Goal: Download file/media

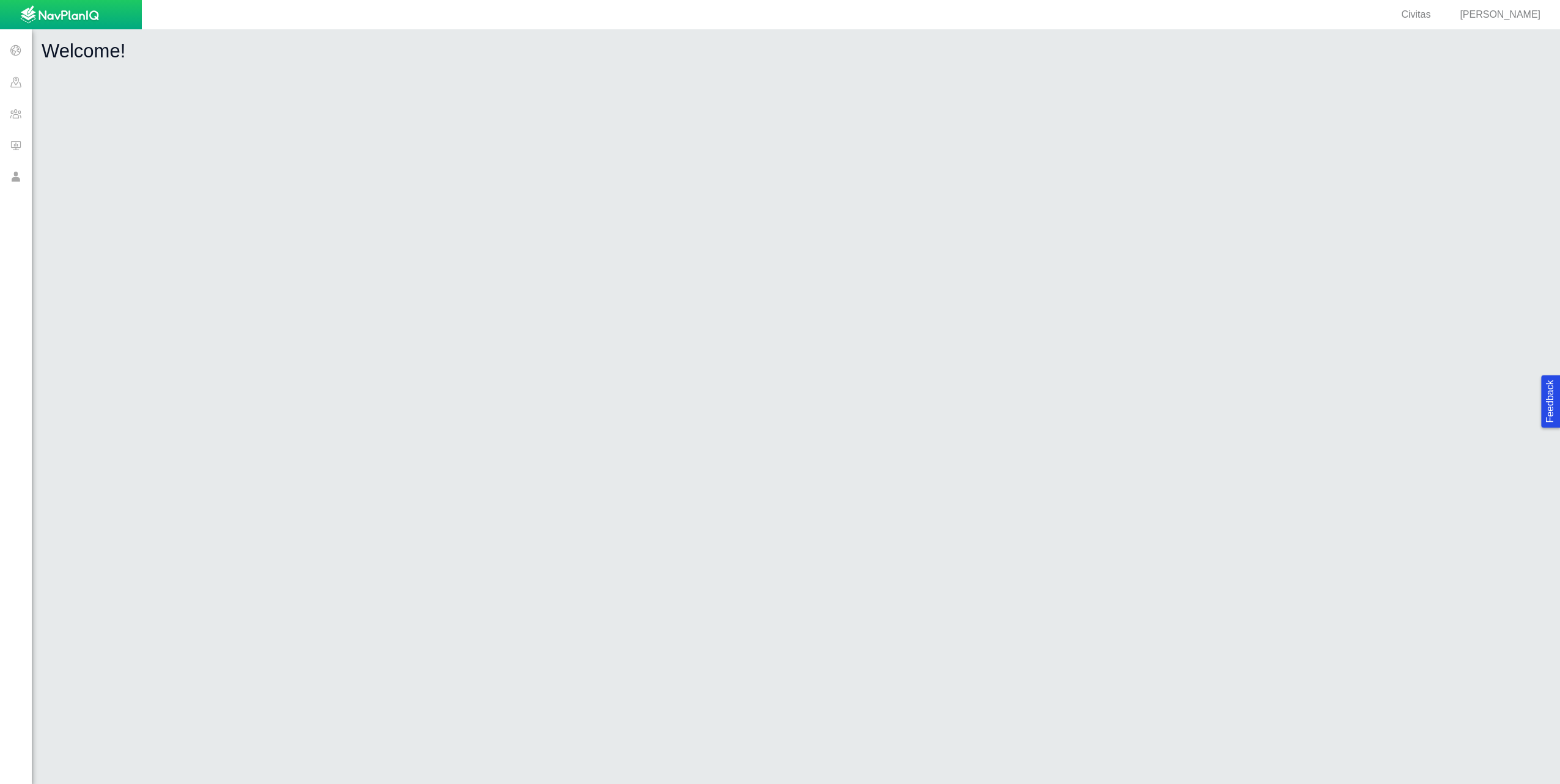
click at [15, 144] on span at bounding box center [16, 145] width 32 height 32
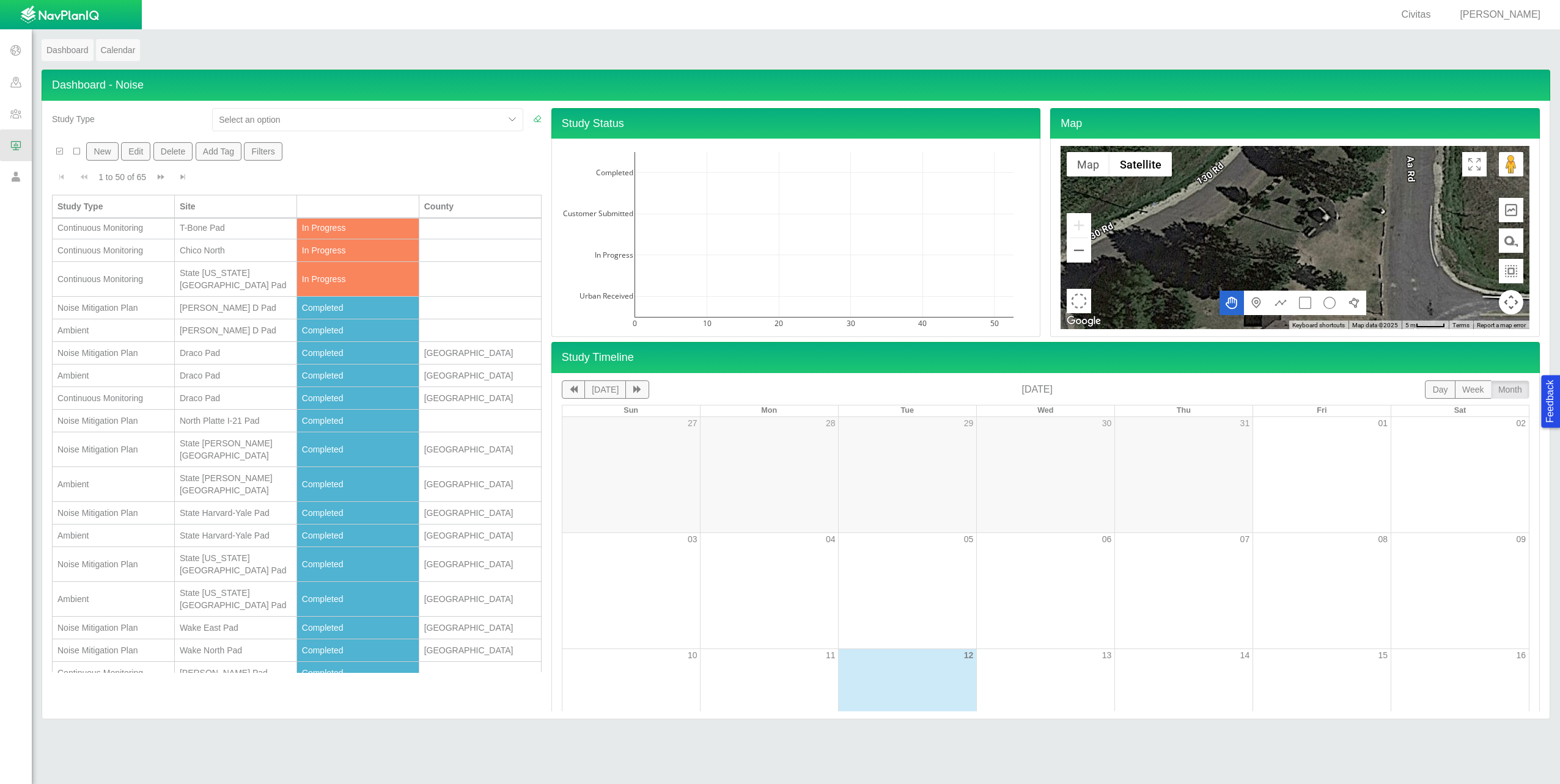
scroll to position [306, 0]
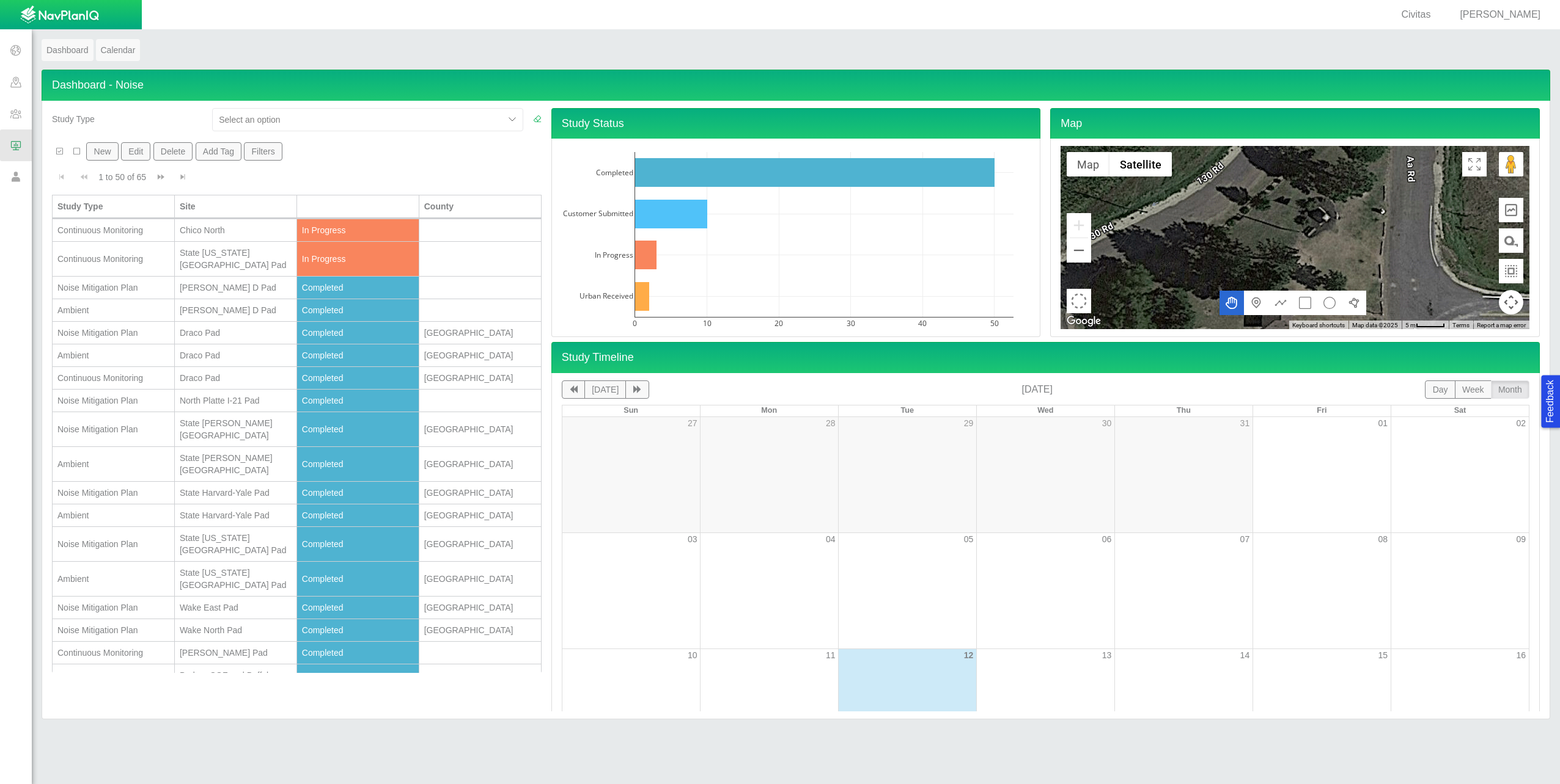
click at [107, 424] on div "Noise Mitigation Plan" at bounding box center [113, 430] width 112 height 12
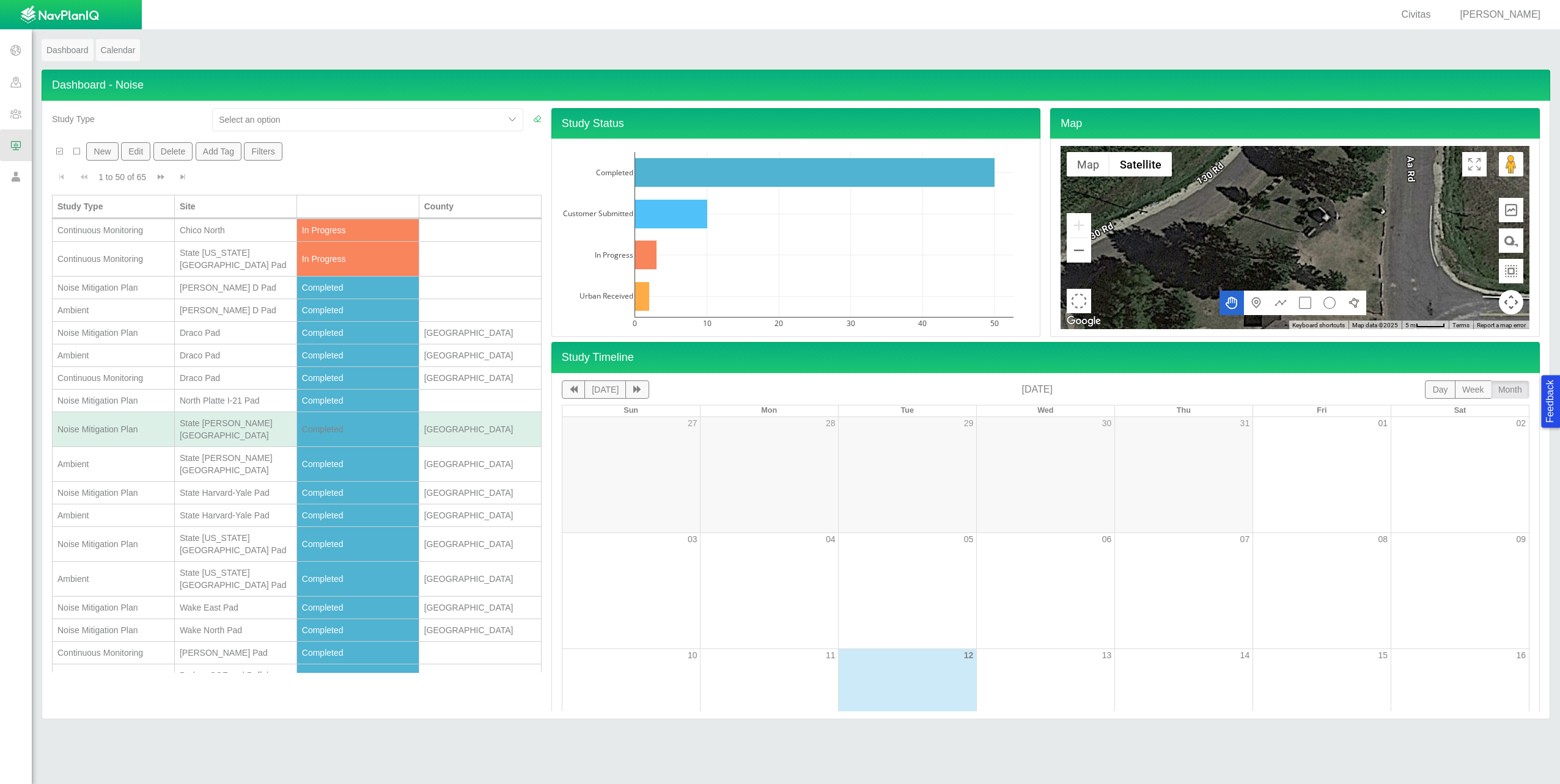
click at [105, 424] on div "Noise Mitigation Plan" at bounding box center [113, 430] width 112 height 12
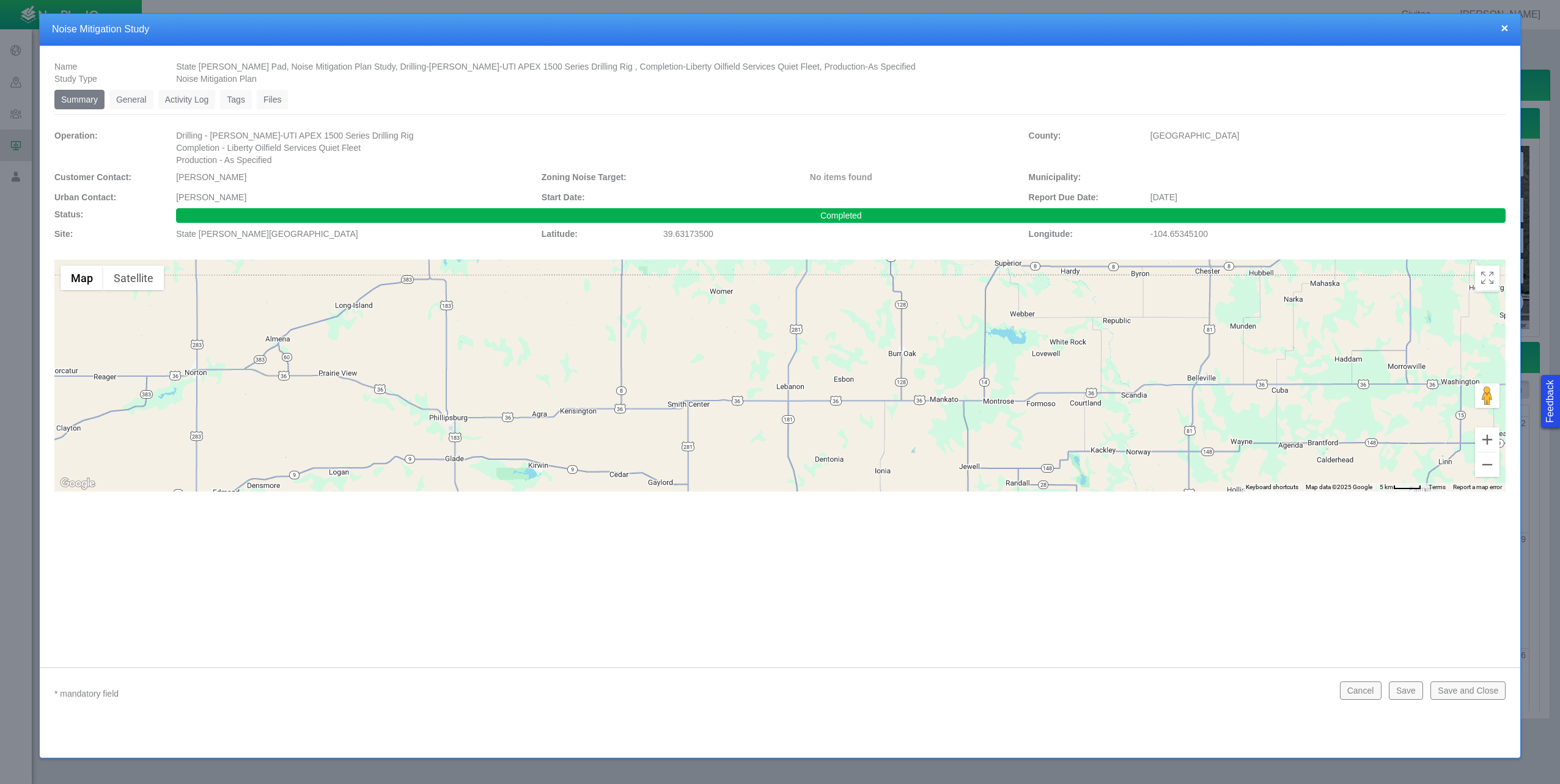
click at [179, 93] on link "Activity Log" at bounding box center [187, 100] width 57 height 19
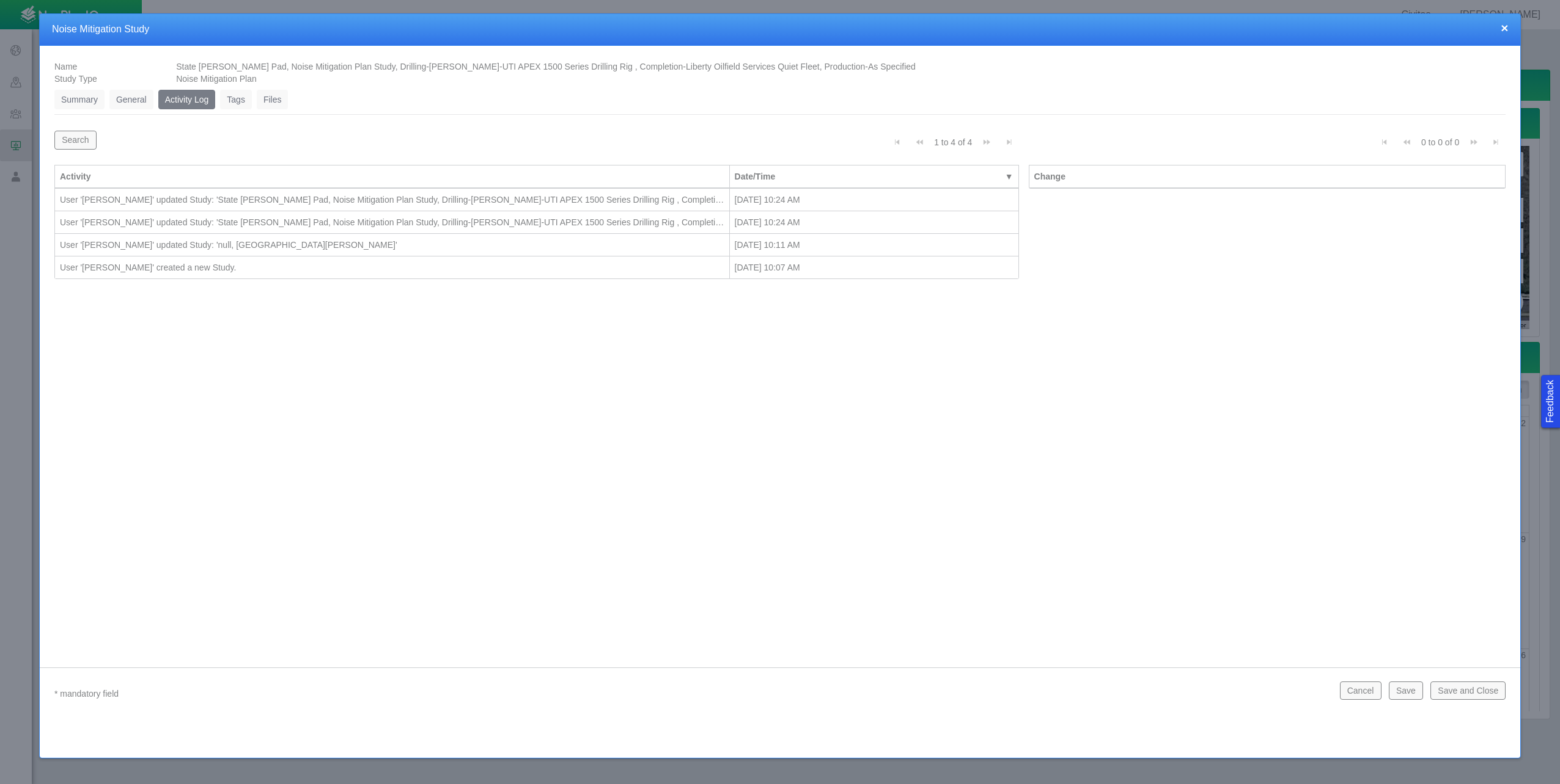
click at [241, 99] on link "Tags" at bounding box center [236, 100] width 32 height 19
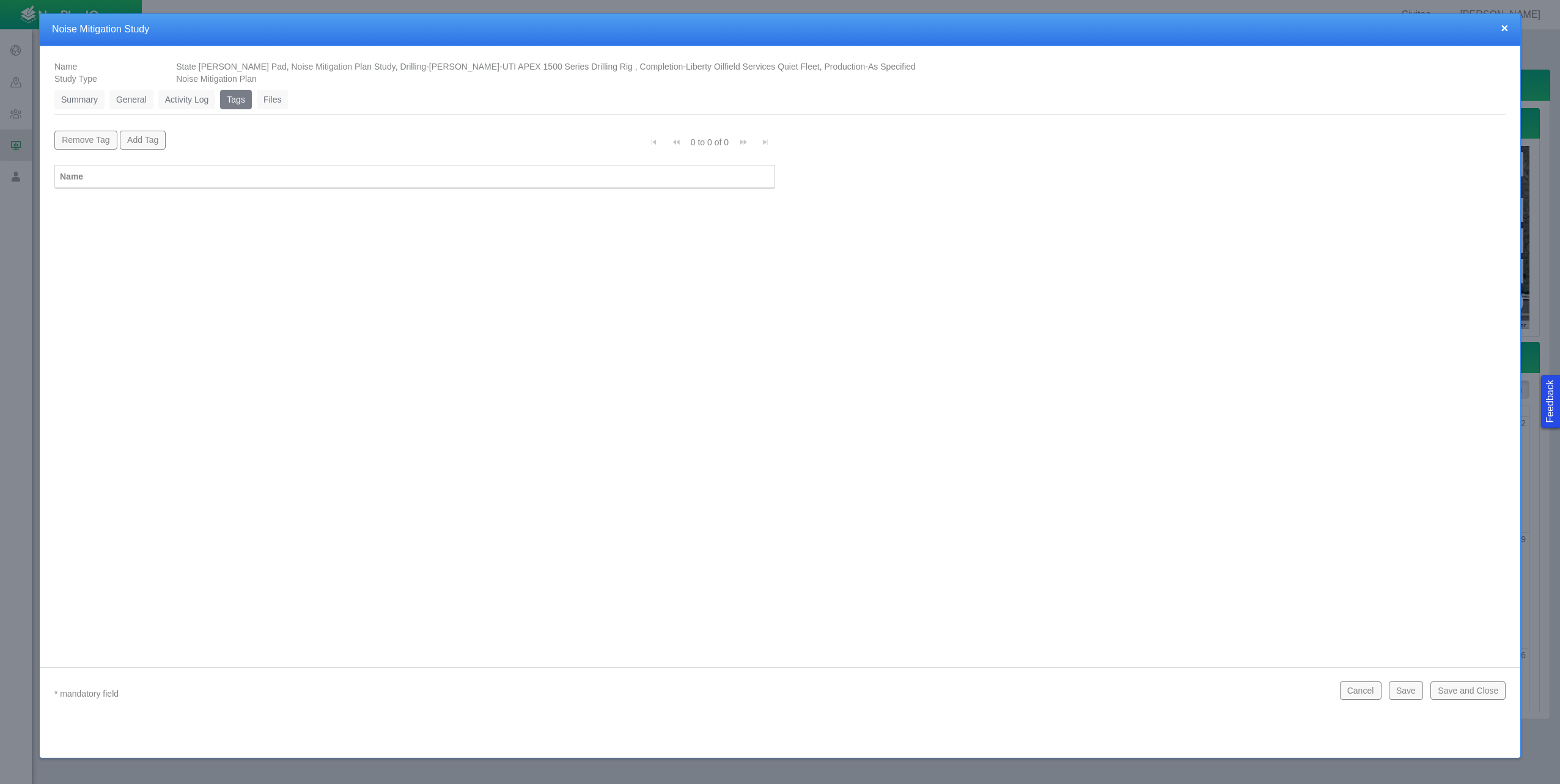
click at [268, 100] on link "Files" at bounding box center [272, 100] width 32 height 19
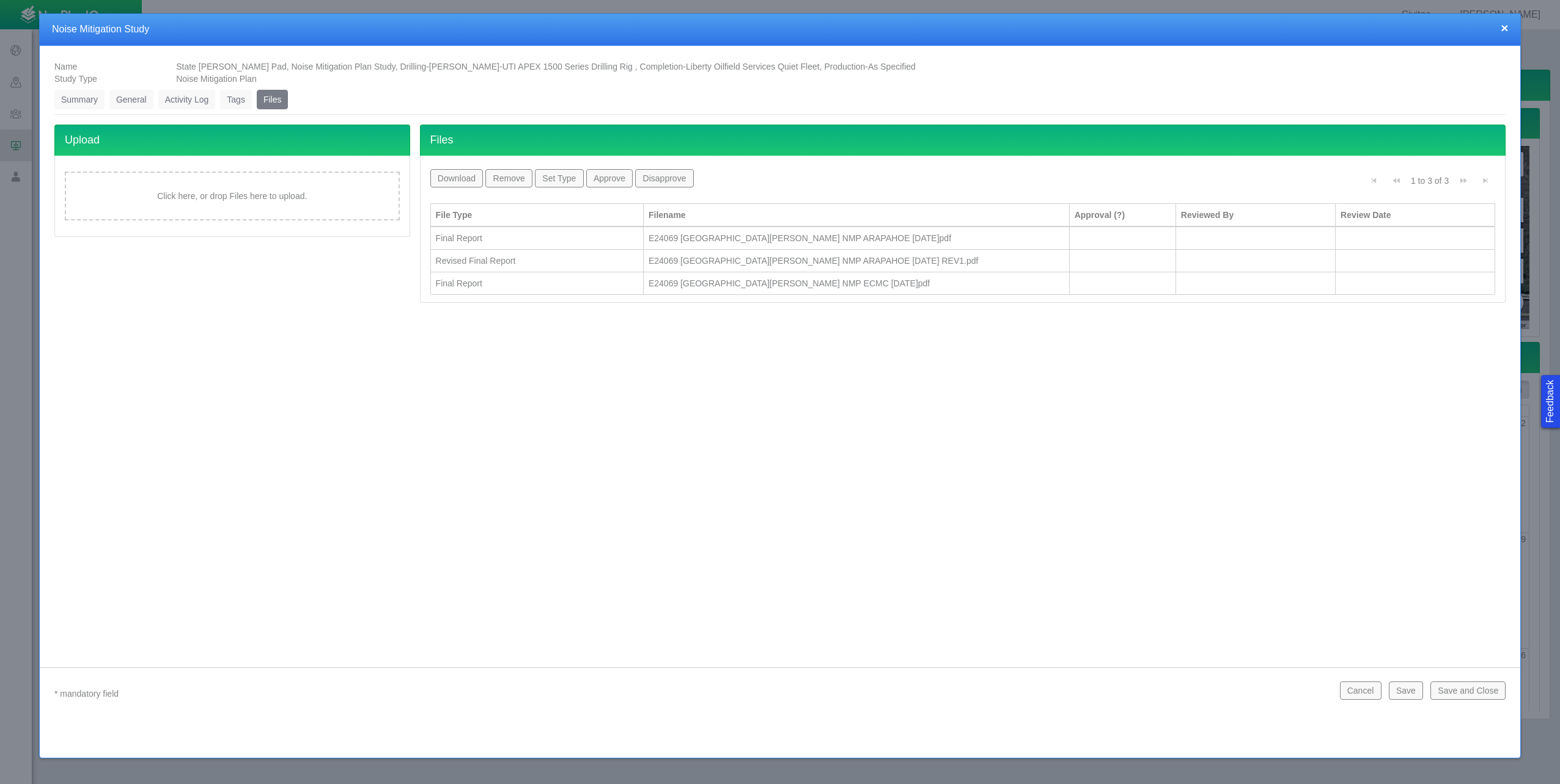
click at [605, 280] on div "Final Report" at bounding box center [537, 284] width 203 height 12
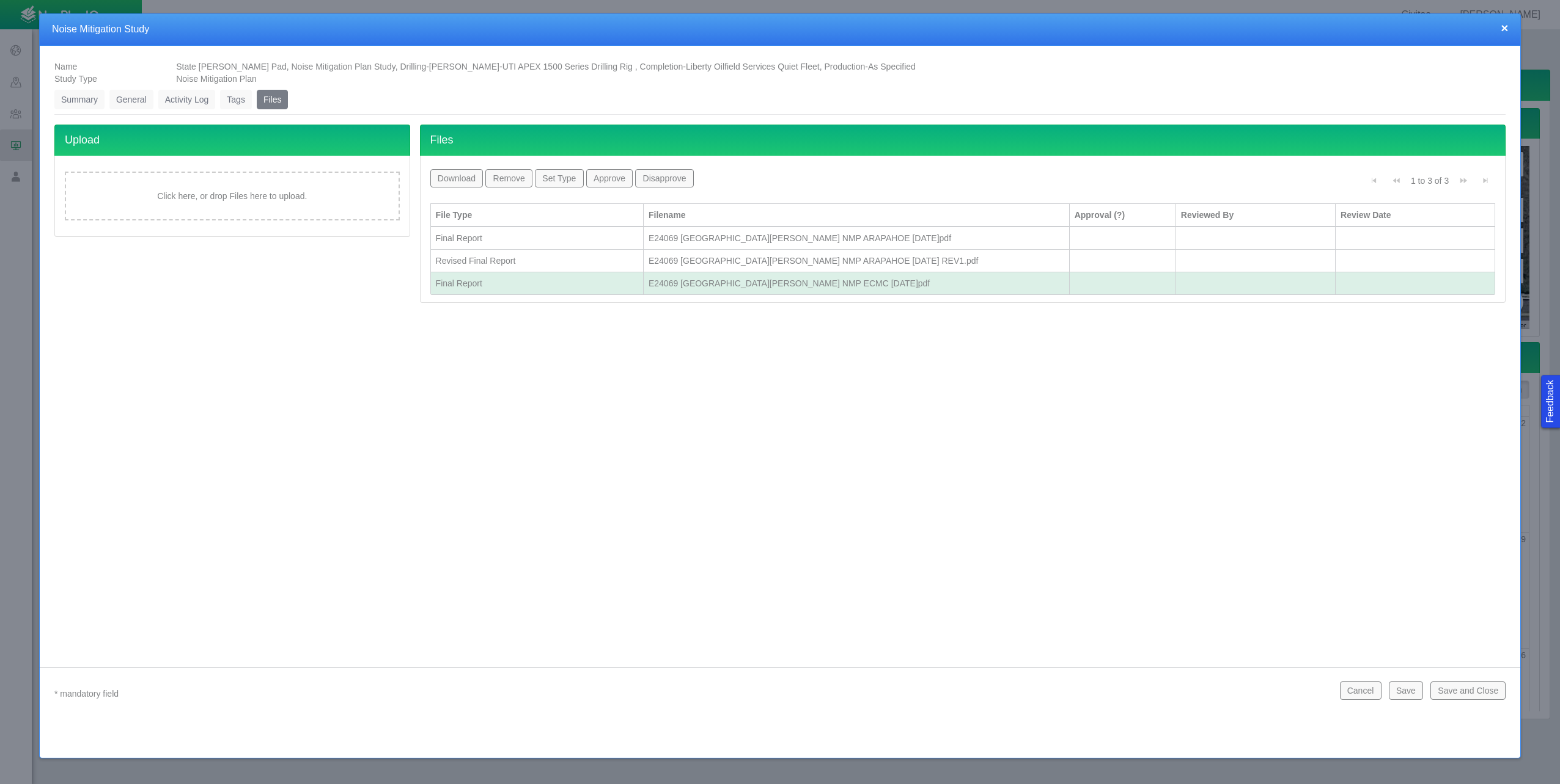
click at [465, 181] on button "Download" at bounding box center [457, 178] width 53 height 18
